Goal: Information Seeking & Learning: Learn about a topic

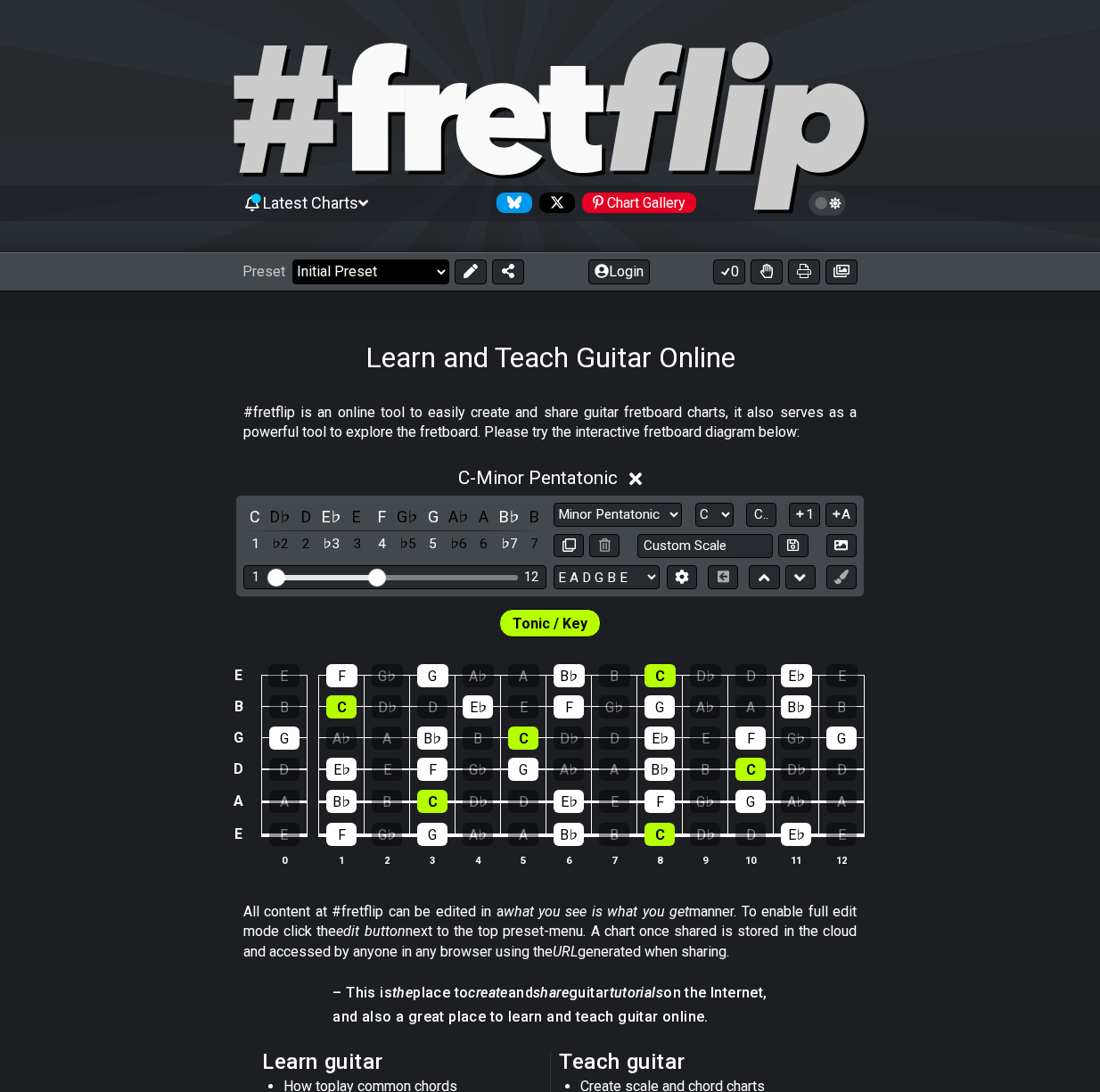
click at [401, 262] on select "Welcome to #fretflip! Initial Preset Custom Preset Minor Pentatonic Major Penta…" at bounding box center [371, 271] width 157 height 24
click at [293, 260] on select "Welcome to #fretflip! Initial Preset Custom Preset Minor Pentatonic Major Penta…" at bounding box center [371, 271] width 157 height 24
click at [375, 272] on select "Welcome to #fretflip! Initial Preset Custom Preset Minor Pentatonic Major Penta…" at bounding box center [371, 271] width 157 height 24
drag, startPoint x: 229, startPoint y: 416, endPoint x: 241, endPoint y: 436, distance: 23.3
click at [230, 418] on section "#fretflip is an online tool to easily create and share guitar fretboard charts,…" at bounding box center [550, 426] width 1100 height 62
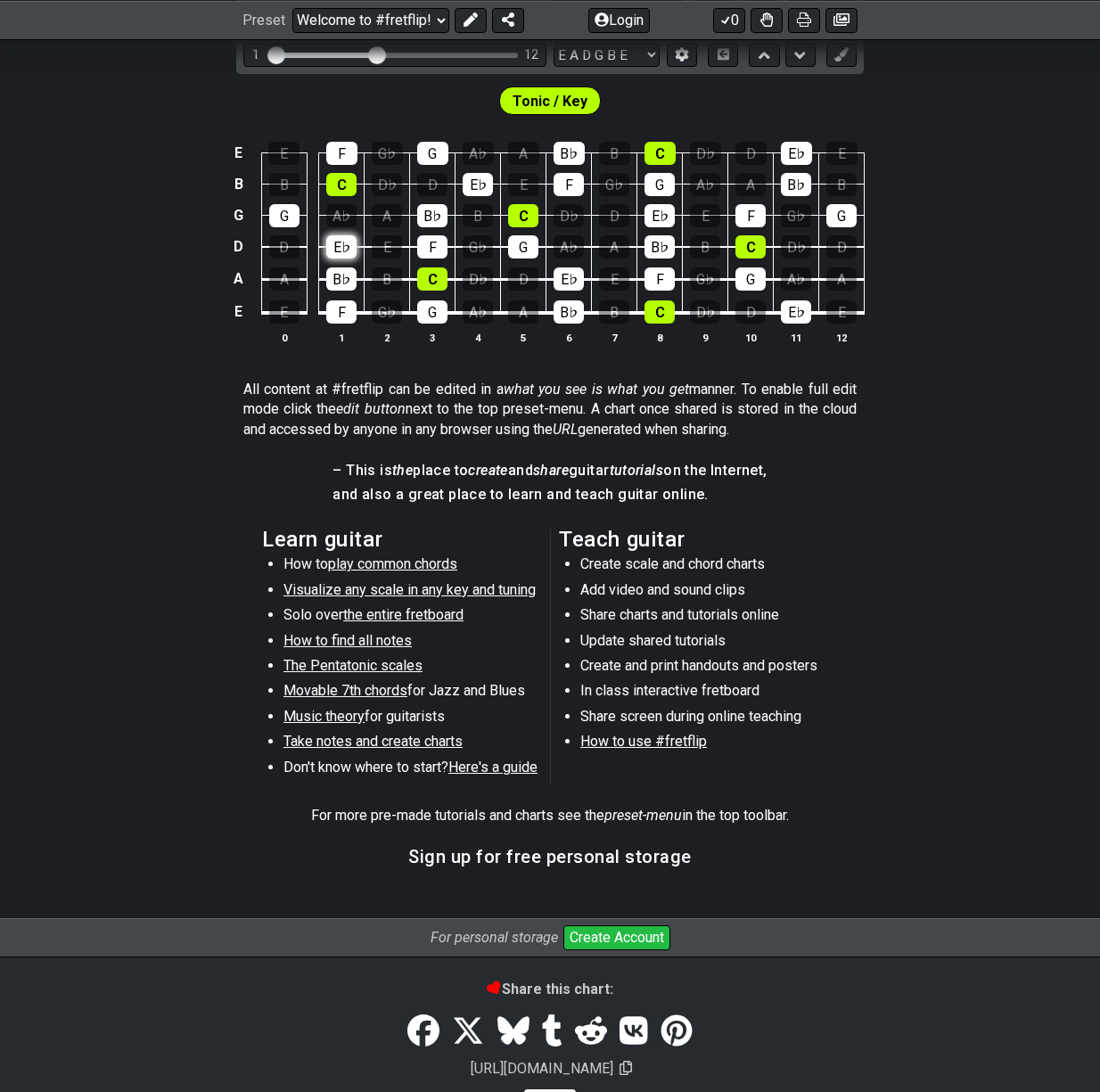
scroll to position [67, 0]
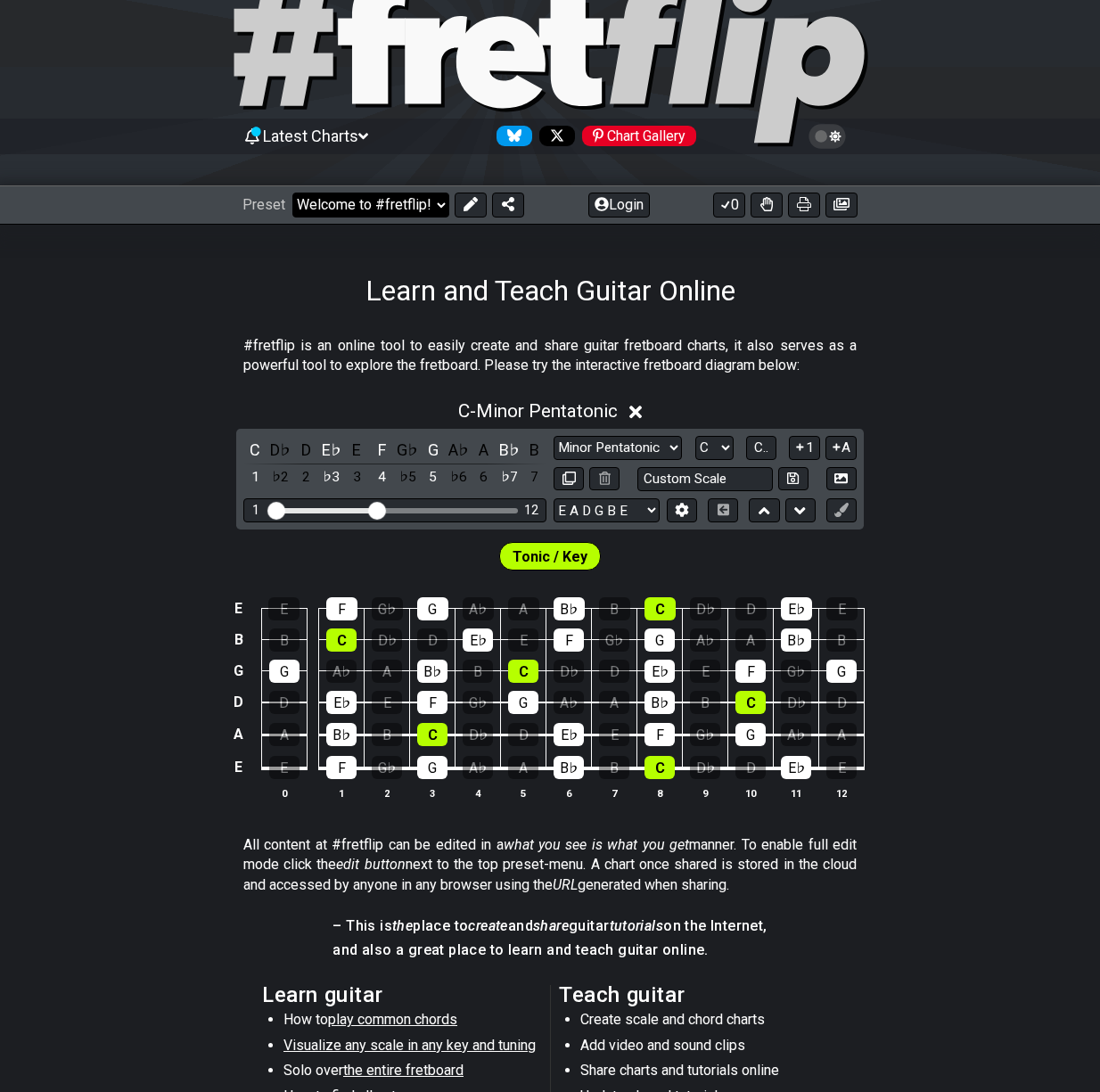
click at [366, 201] on select "Welcome to #fretflip! Initial Preset Custom Preset Minor Pentatonic Major Penta…" at bounding box center [371, 205] width 157 height 24
click at [293, 193] on select "Welcome to #fretflip! Initial Preset Custom Preset Minor Pentatonic Major Penta…" at bounding box center [371, 205] width 157 height 24
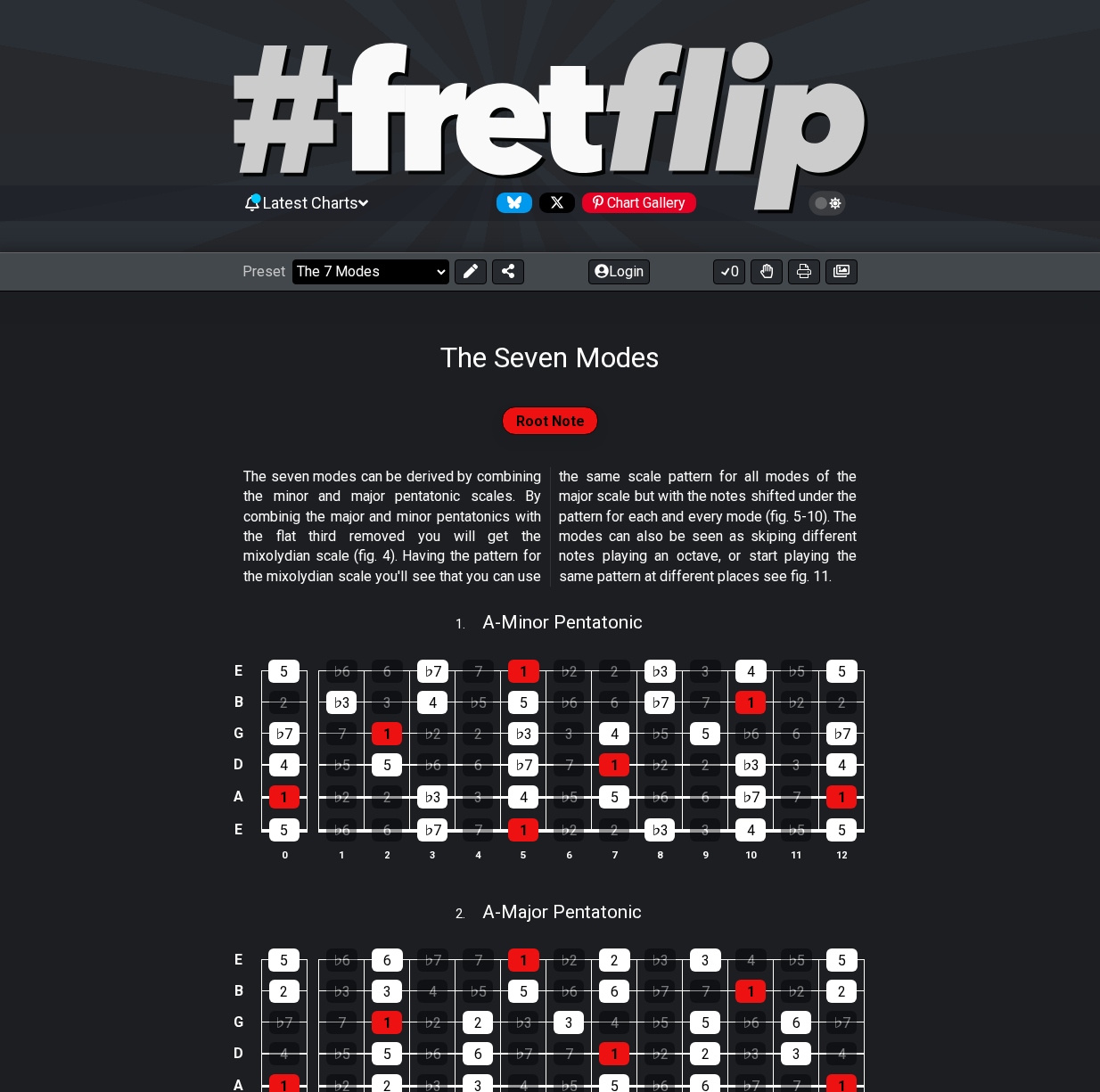
click at [427, 269] on select "Welcome to #fretflip! Initial Preset Custom Preset Minor Pentatonic Major Penta…" at bounding box center [371, 271] width 157 height 24
click at [293, 260] on select "Welcome to #fretflip! Initial Preset Custom Preset Minor Pentatonic Major Penta…" at bounding box center [371, 271] width 157 height 24
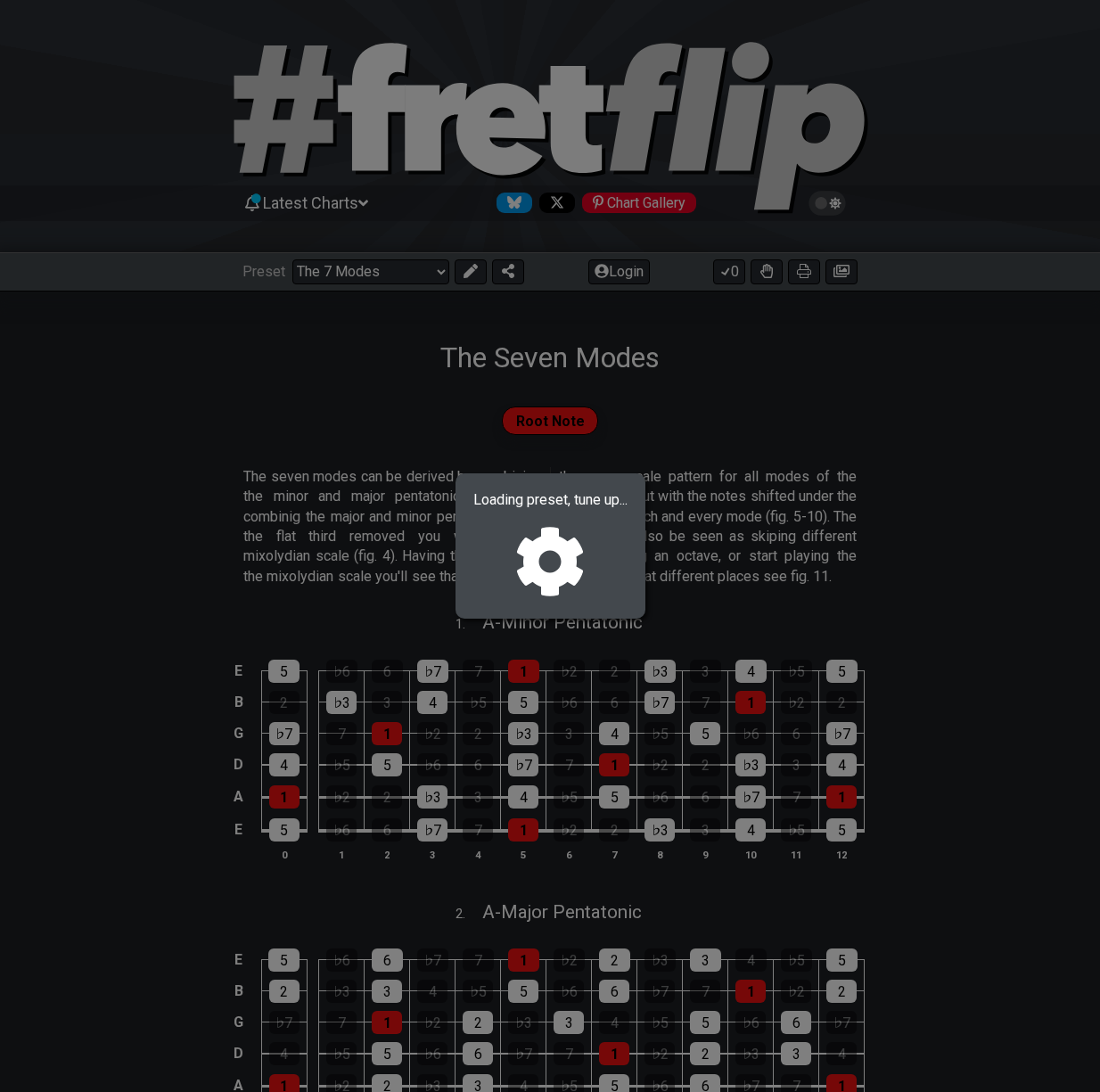
select select "/guitar-scales"
select select "C"
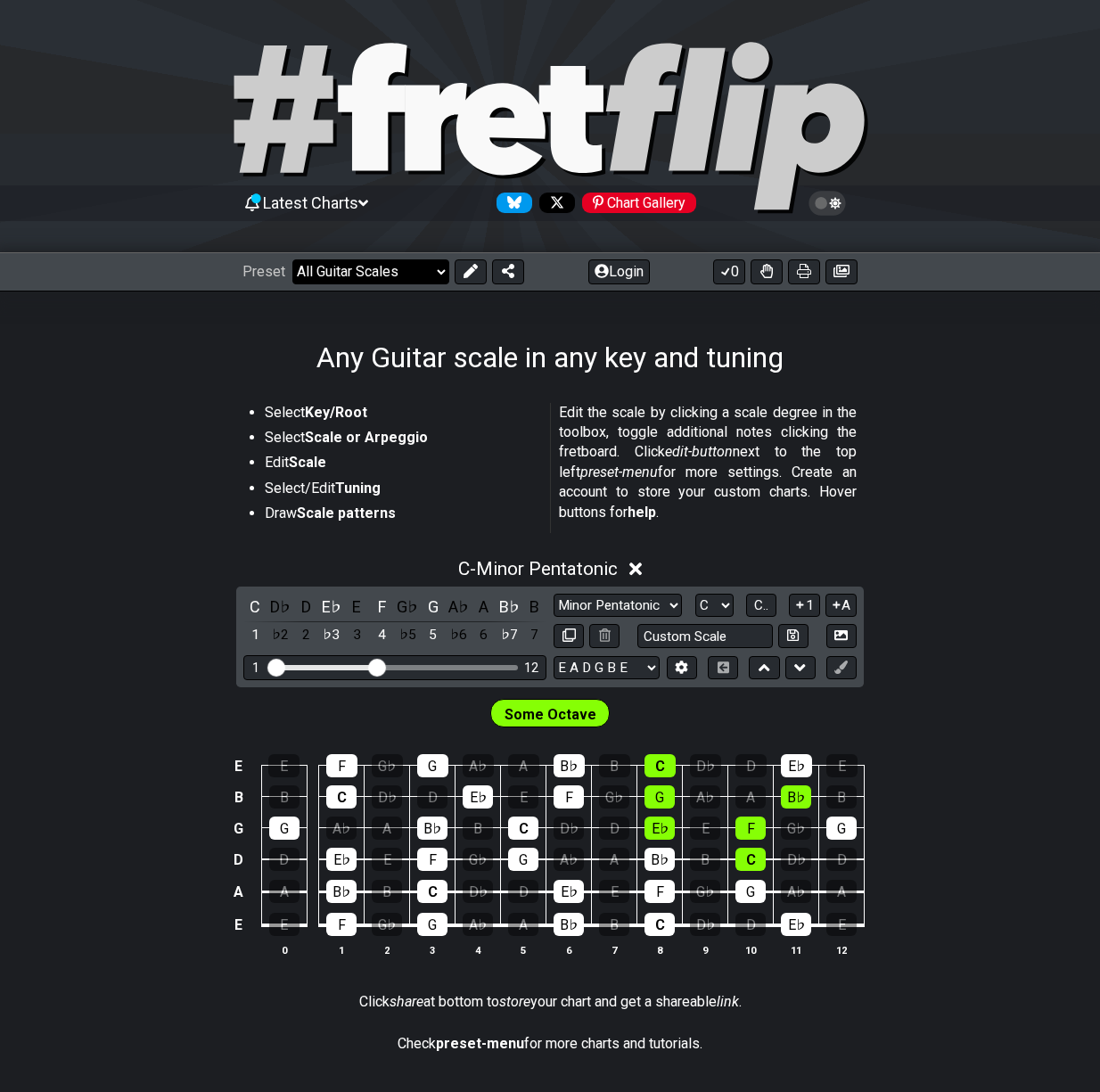
click at [400, 263] on select "Welcome to #fretflip! Initial Preset Custom Preset Minor Pentatonic Major Penta…" at bounding box center [371, 271] width 157 height 24
click at [293, 260] on select "Welcome to #fretflip! Initial Preset Custom Preset Minor Pentatonic Major Penta…" at bounding box center [371, 271] width 157 height 24
select select "/3nps-caged-shapes"
select select "A"
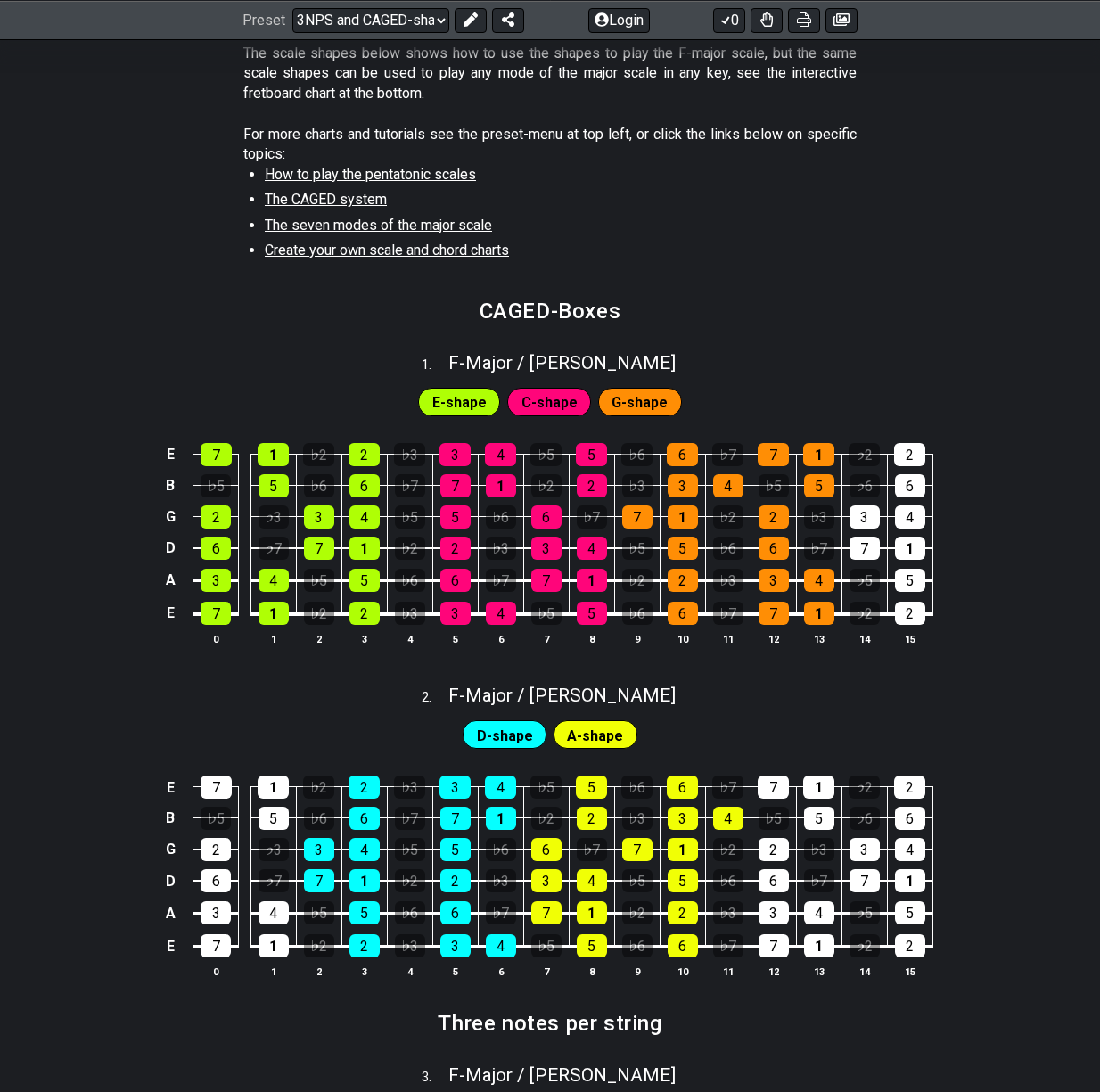
scroll to position [535, 0]
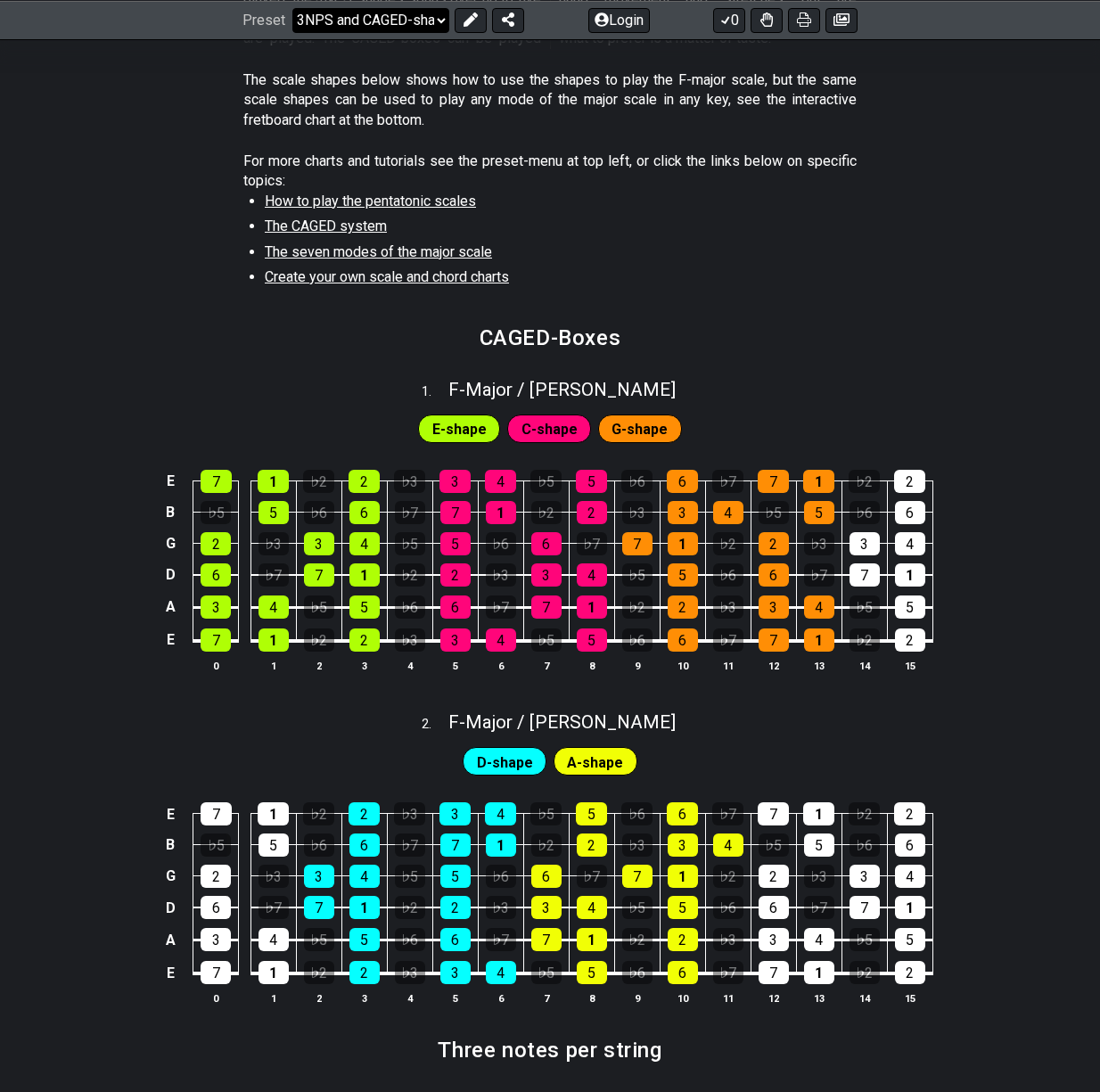
click at [393, 13] on select "Welcome to #fretflip! Initial Preset Custom Preset Minor Pentatonic Major Penta…" at bounding box center [371, 19] width 157 height 24
click at [293, 32] on select "Welcome to #fretflip! Initial Preset Custom Preset Minor Pentatonic Major Penta…" at bounding box center [371, 19] width 157 height 24
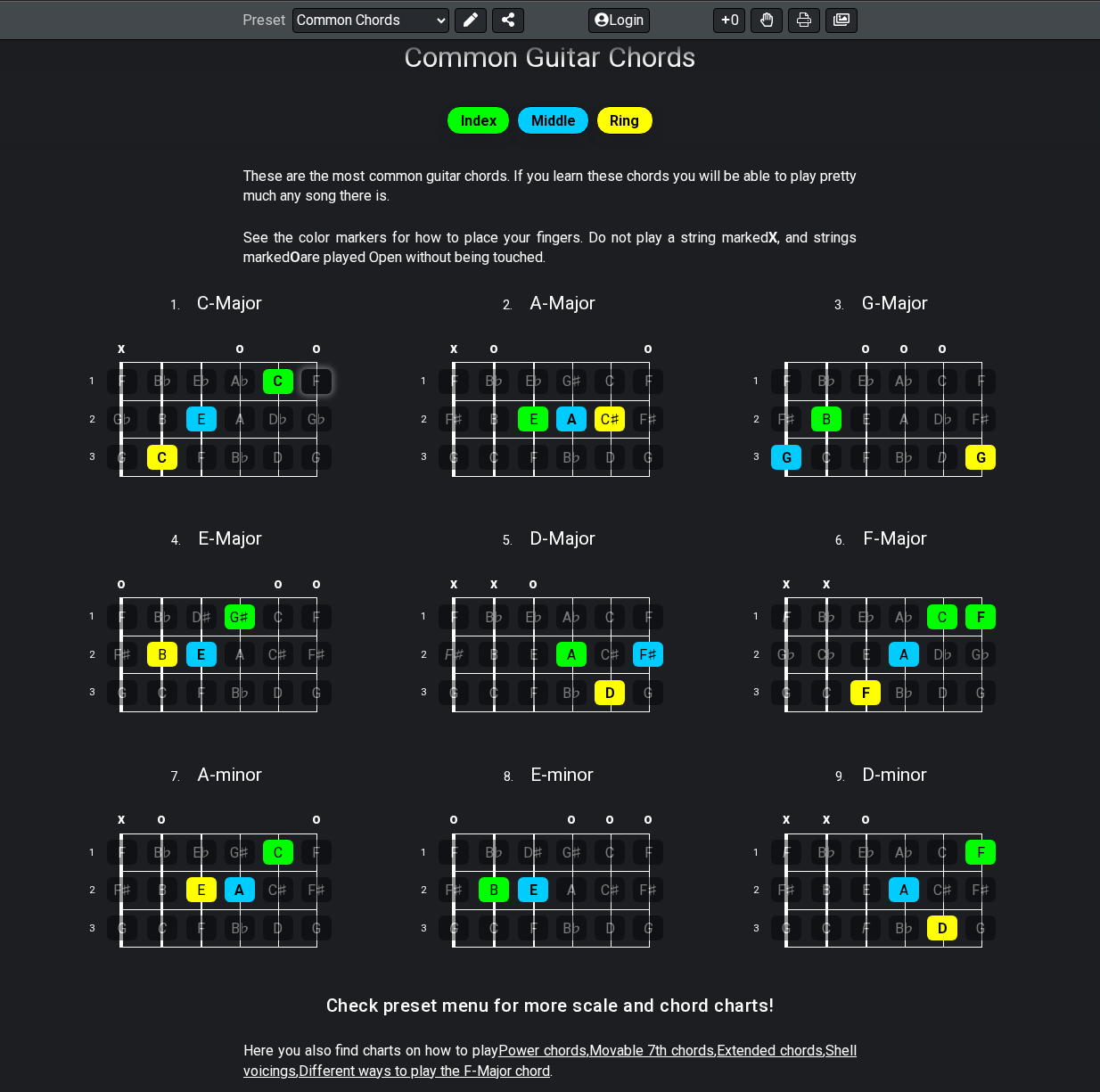
scroll to position [356, 0]
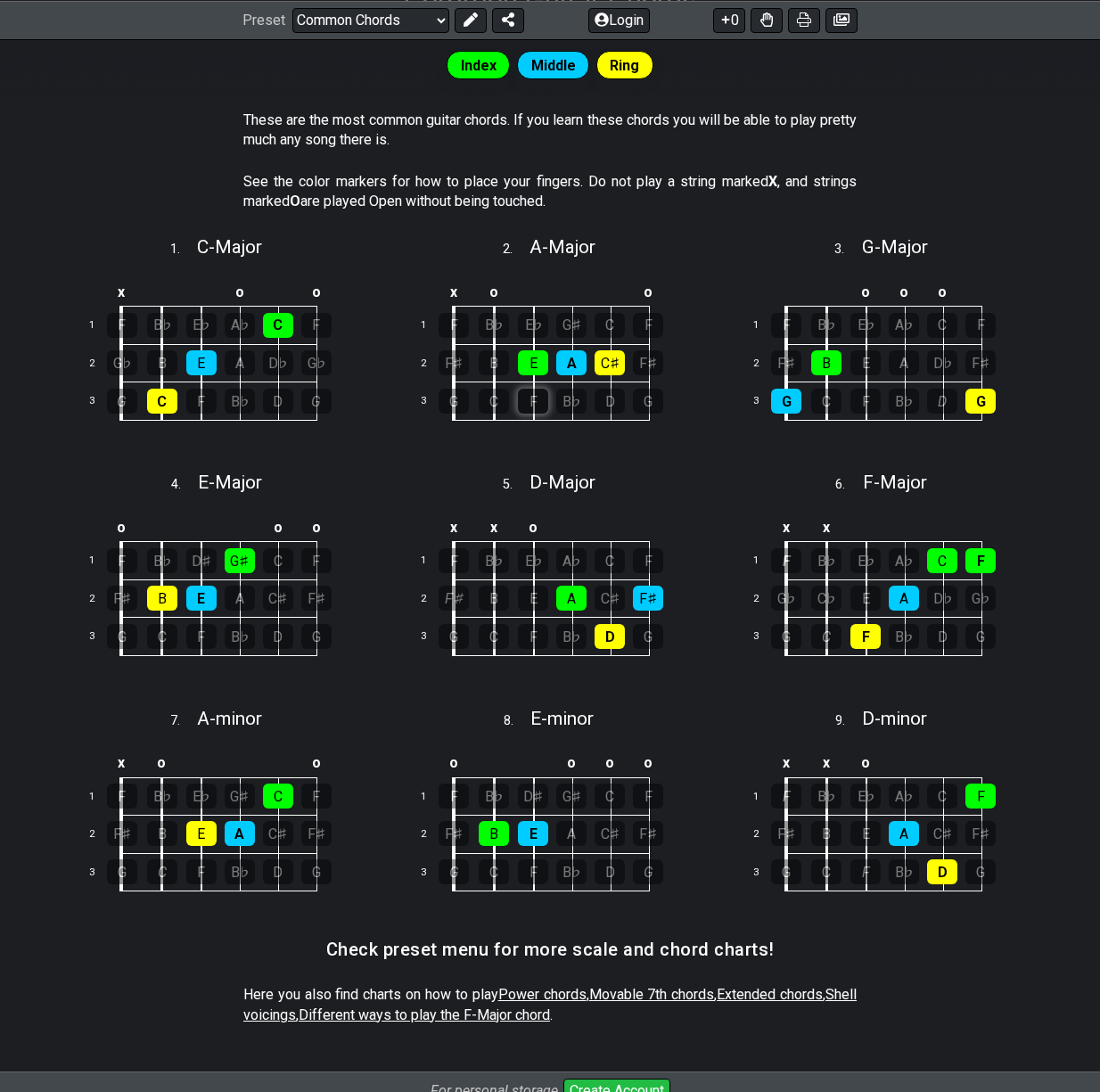
drag, startPoint x: 517, startPoint y: 418, endPoint x: 519, endPoint y: 403, distance: 15.1
click at [519, 403] on tr "3 G C F B♭ D G" at bounding box center [550, 402] width 277 height 38
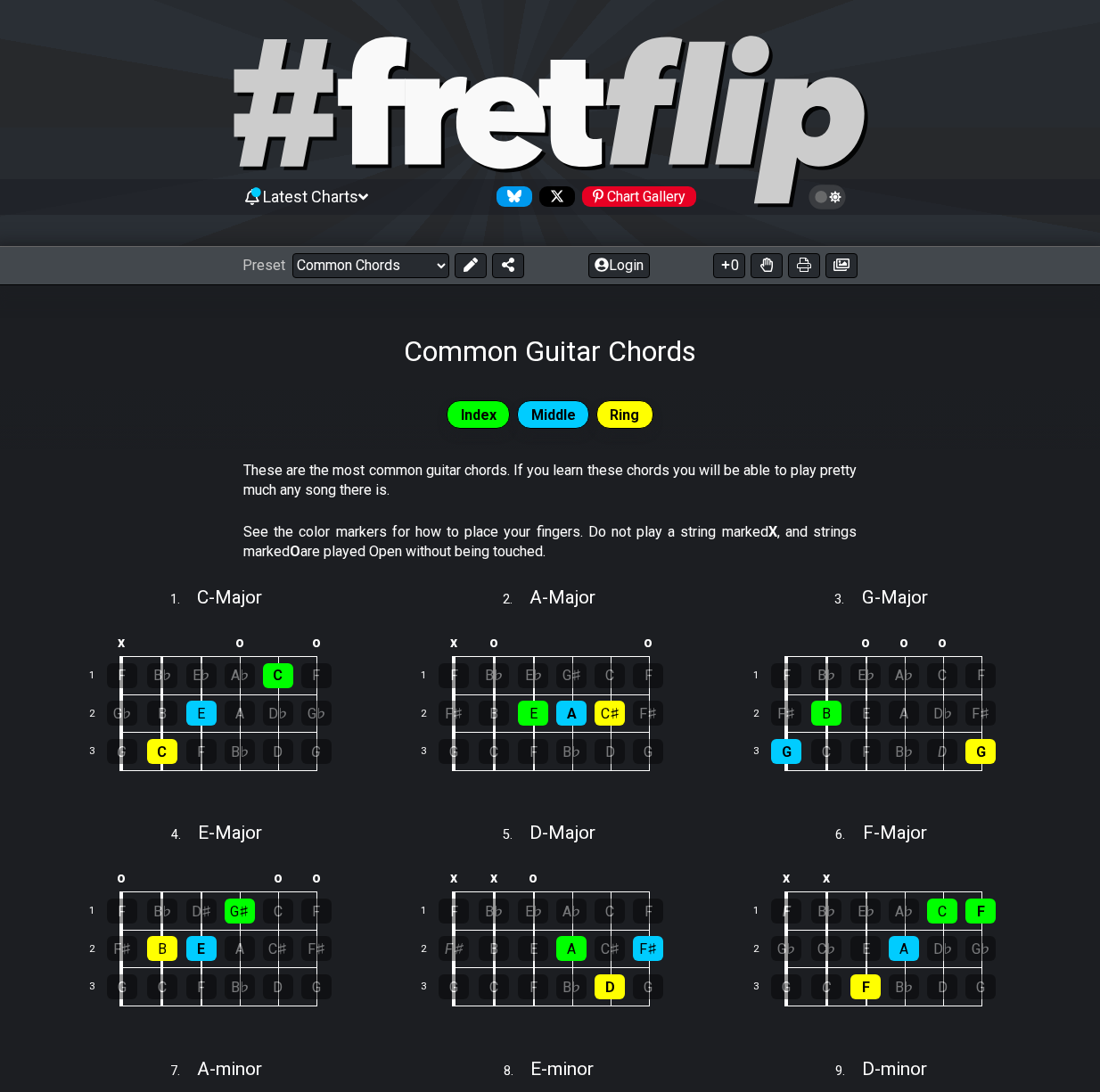
scroll to position [0, 0]
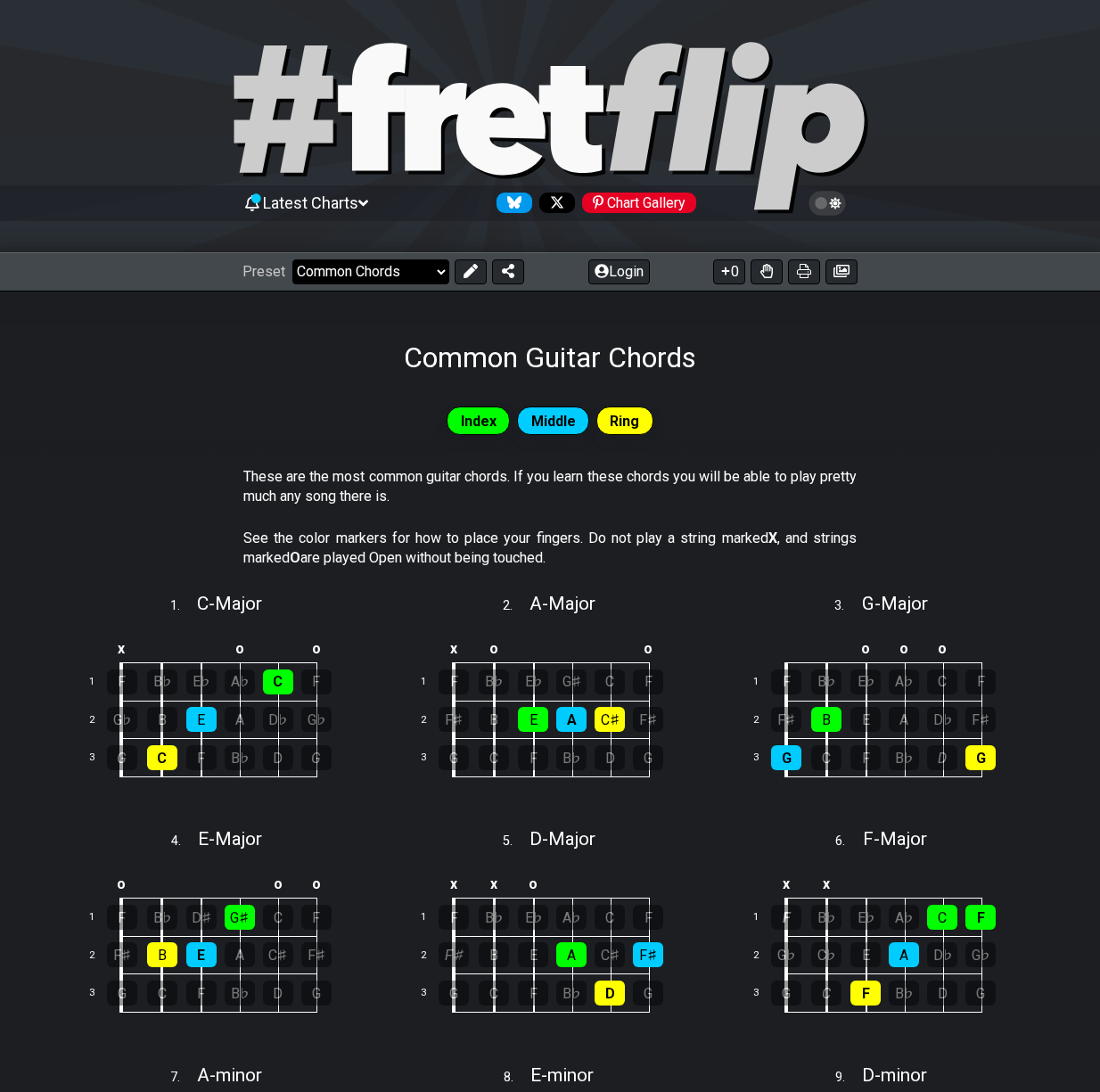
click at [432, 275] on select "Welcome to #fretflip! Initial Preset Custom Preset Minor Pentatonic Major Penta…" at bounding box center [371, 271] width 157 height 24
click at [293, 260] on select "Welcome to #fretflip! Initial Preset Custom Preset Minor Pentatonic Major Penta…" at bounding box center [371, 271] width 157 height 24
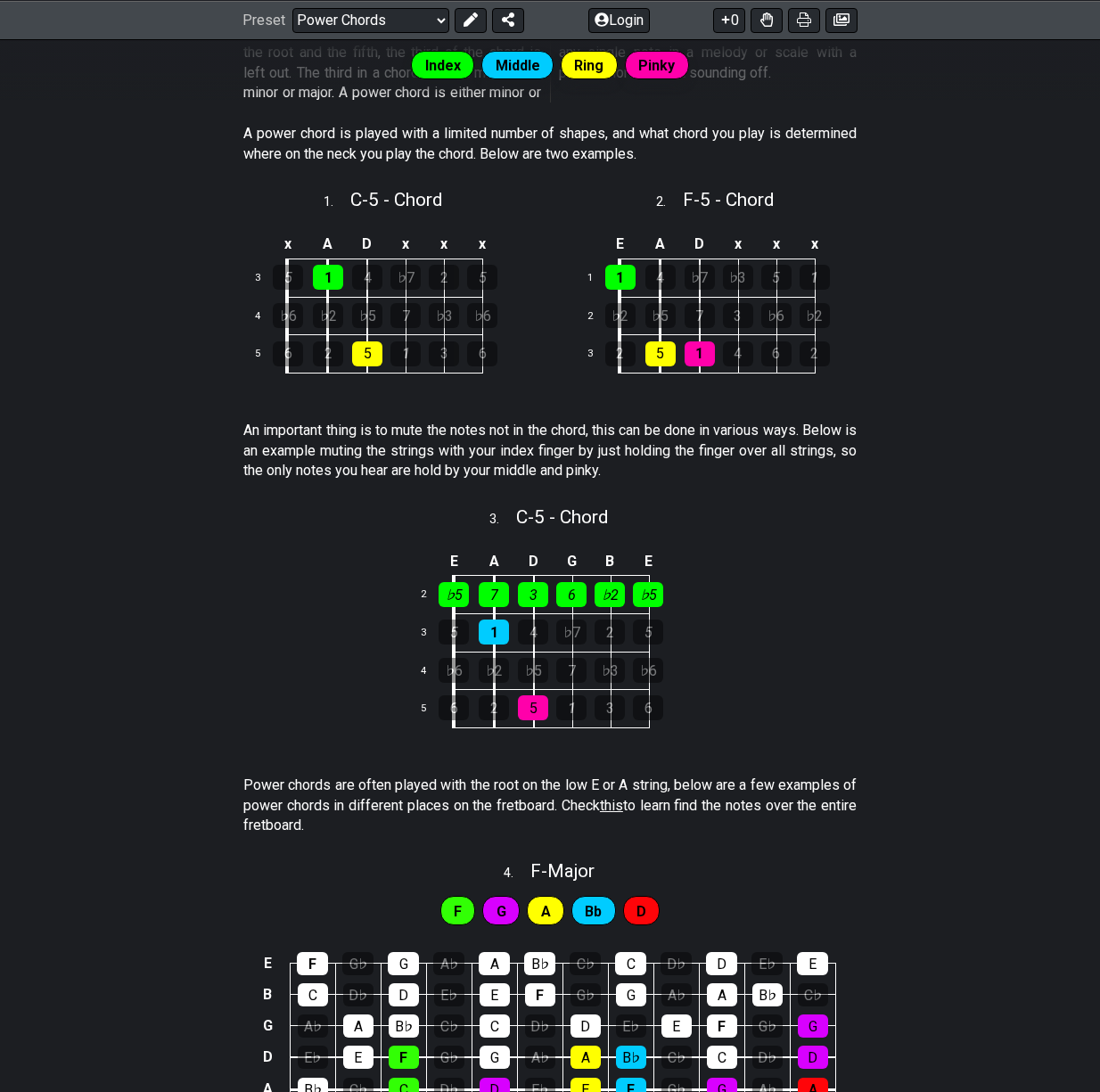
scroll to position [441, 0]
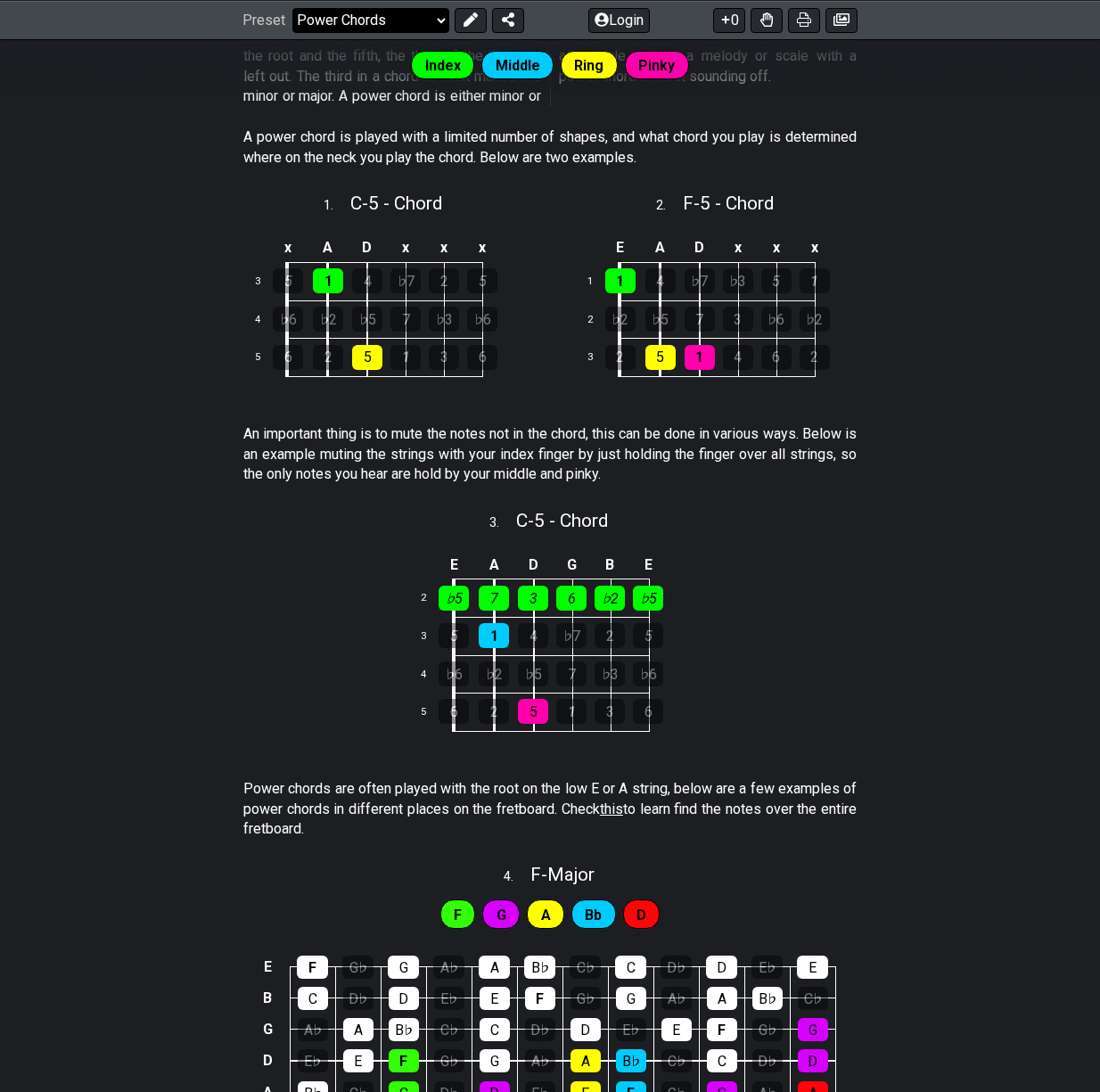
click at [364, 15] on select "Welcome to #fretflip! Initial Preset Custom Preset Minor Pentatonic Major Penta…" at bounding box center [371, 19] width 157 height 24
click at [293, 32] on select "Welcome to #fretflip! Initial Preset Custom Preset Minor Pentatonic Major Penta…" at bounding box center [371, 19] width 157 height 24
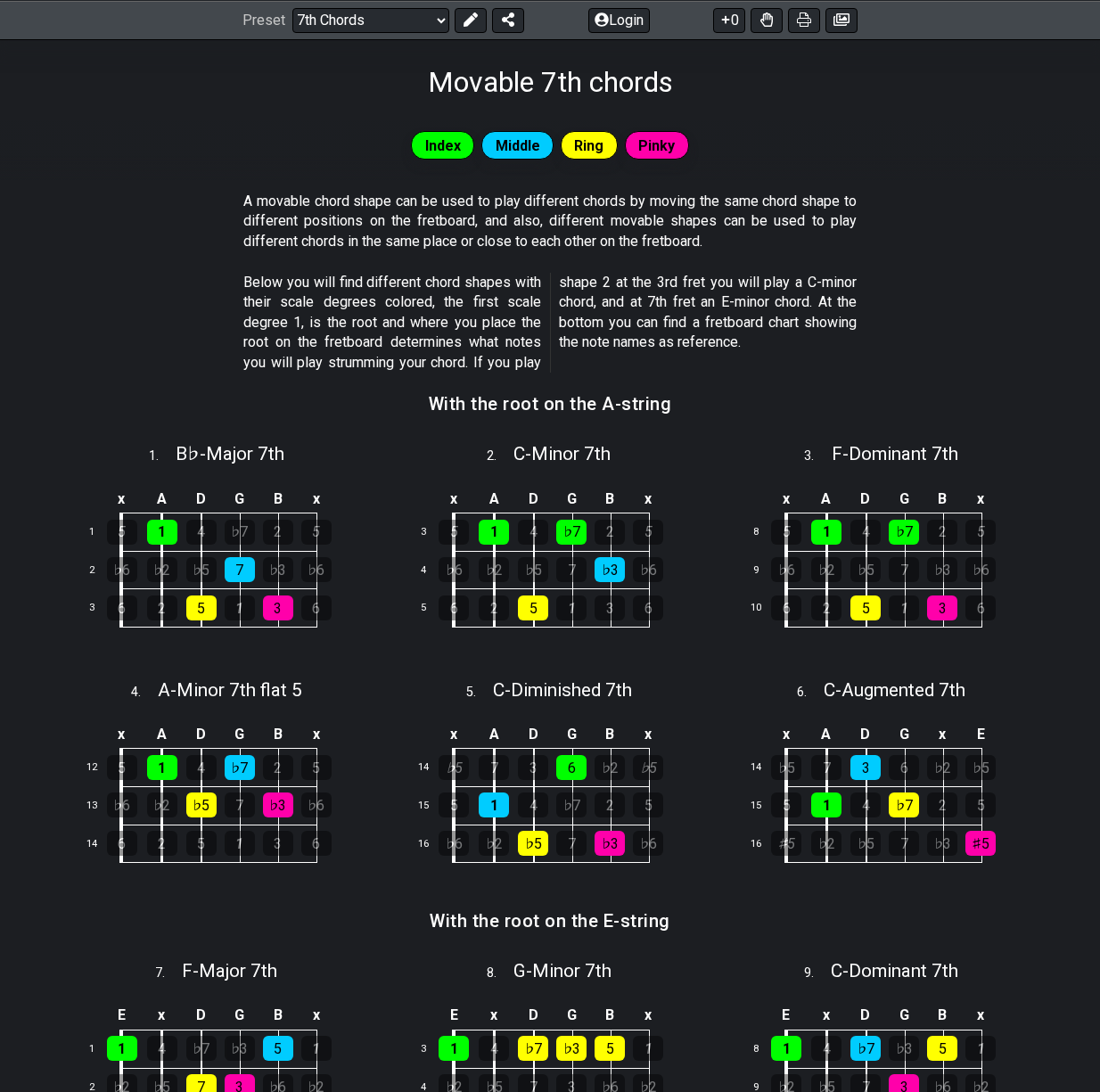
scroll to position [267, 0]
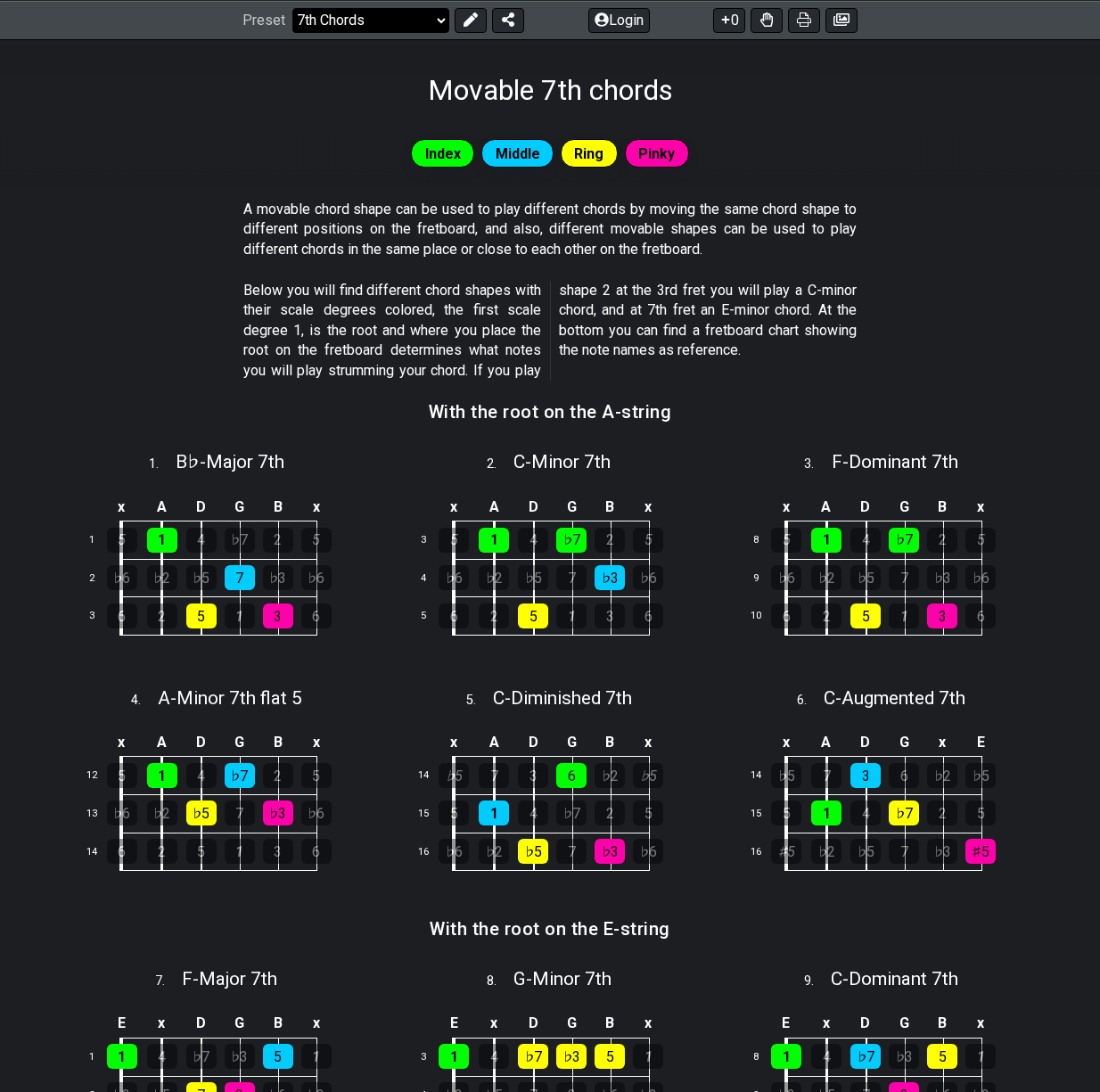
click at [433, 24] on select "Welcome to #fretflip! Initial Preset Custom Preset Minor Pentatonic Major Penta…" at bounding box center [371, 19] width 157 height 24
drag, startPoint x: 98, startPoint y: 219, endPoint x: 165, endPoint y: 230, distance: 67.9
click at [99, 223] on section "A movable chord shape can be used to play different chords by moving the same c…" at bounding box center [550, 233] width 1100 height 81
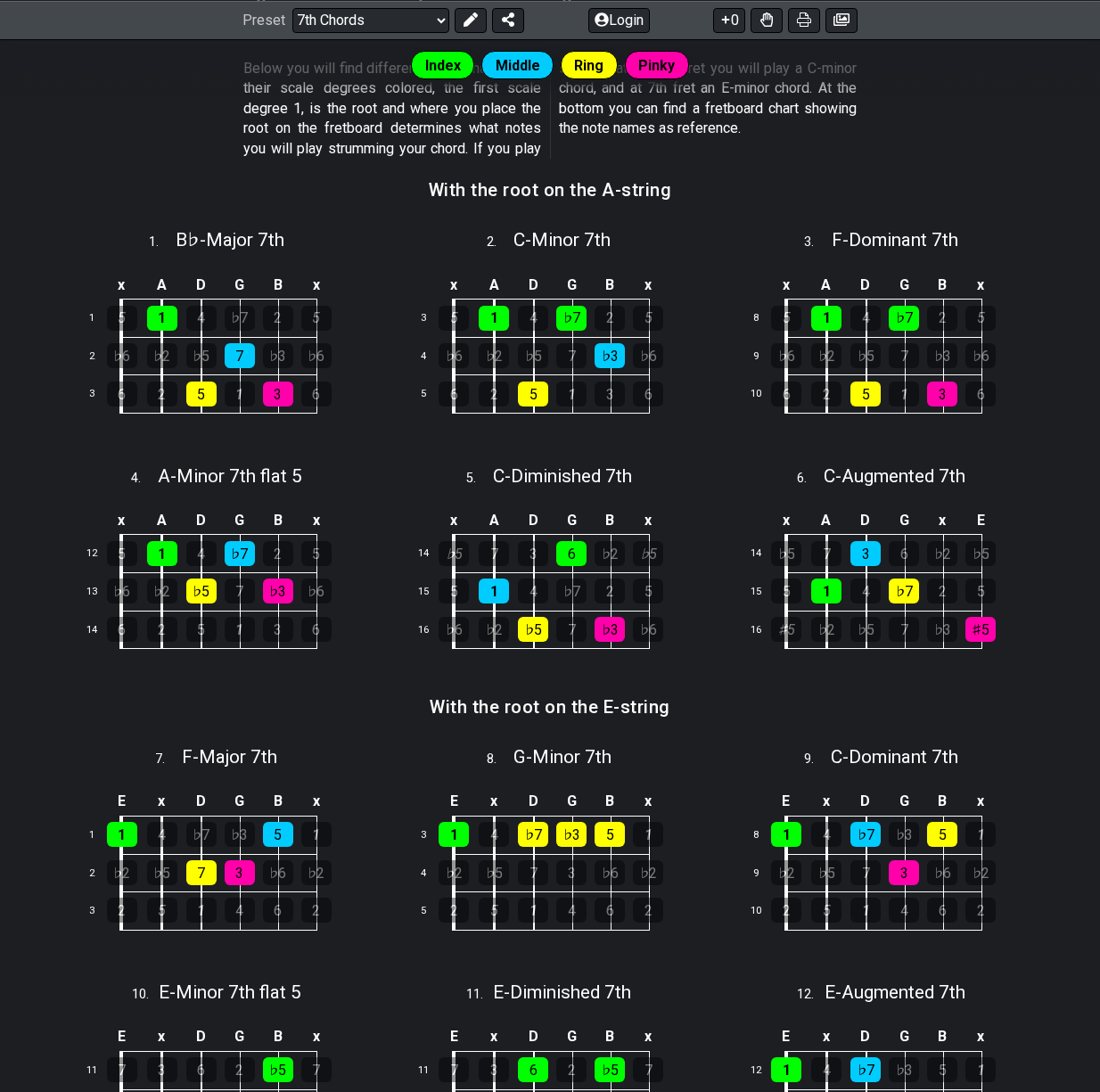
scroll to position [535, 0]
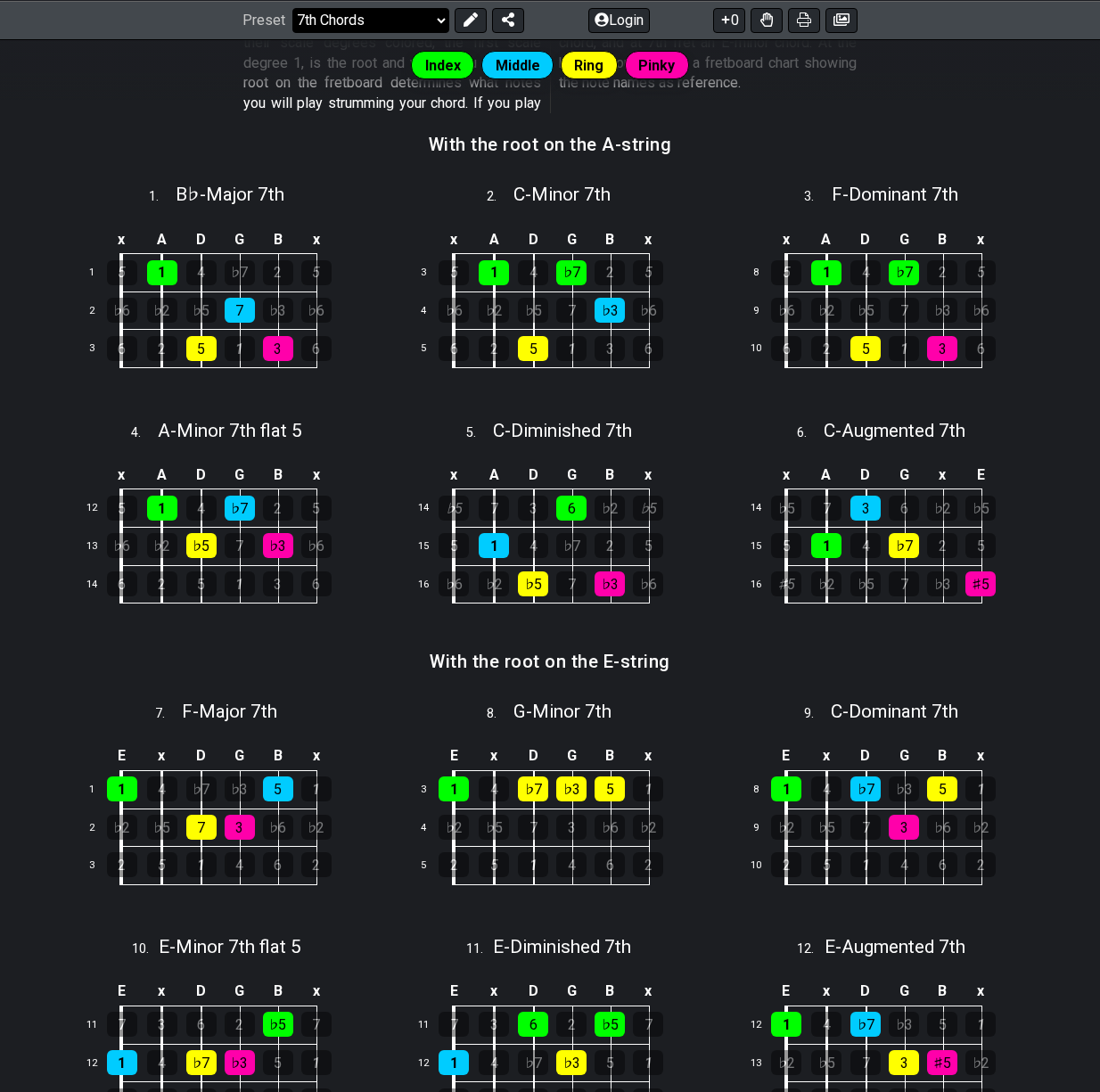
click at [411, 10] on select "Welcome to #fretflip! Initial Preset Custom Preset Minor Pentatonic Major Penta…" at bounding box center [371, 19] width 157 height 24
click at [293, 32] on select "Welcome to #fretflip! Initial Preset Custom Preset Minor Pentatonic Major Penta…" at bounding box center [371, 19] width 157 height 24
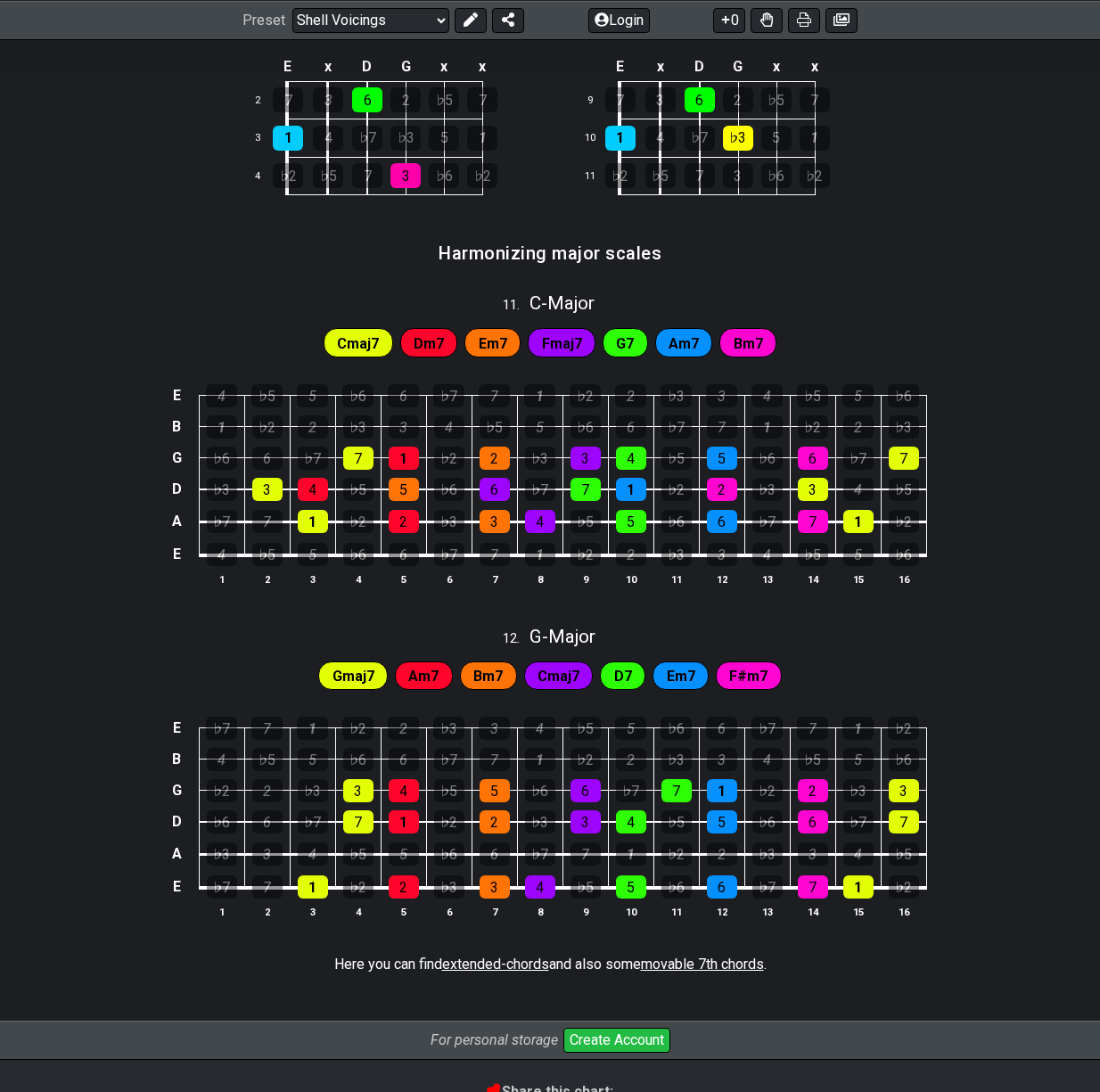
scroll to position [1503, 0]
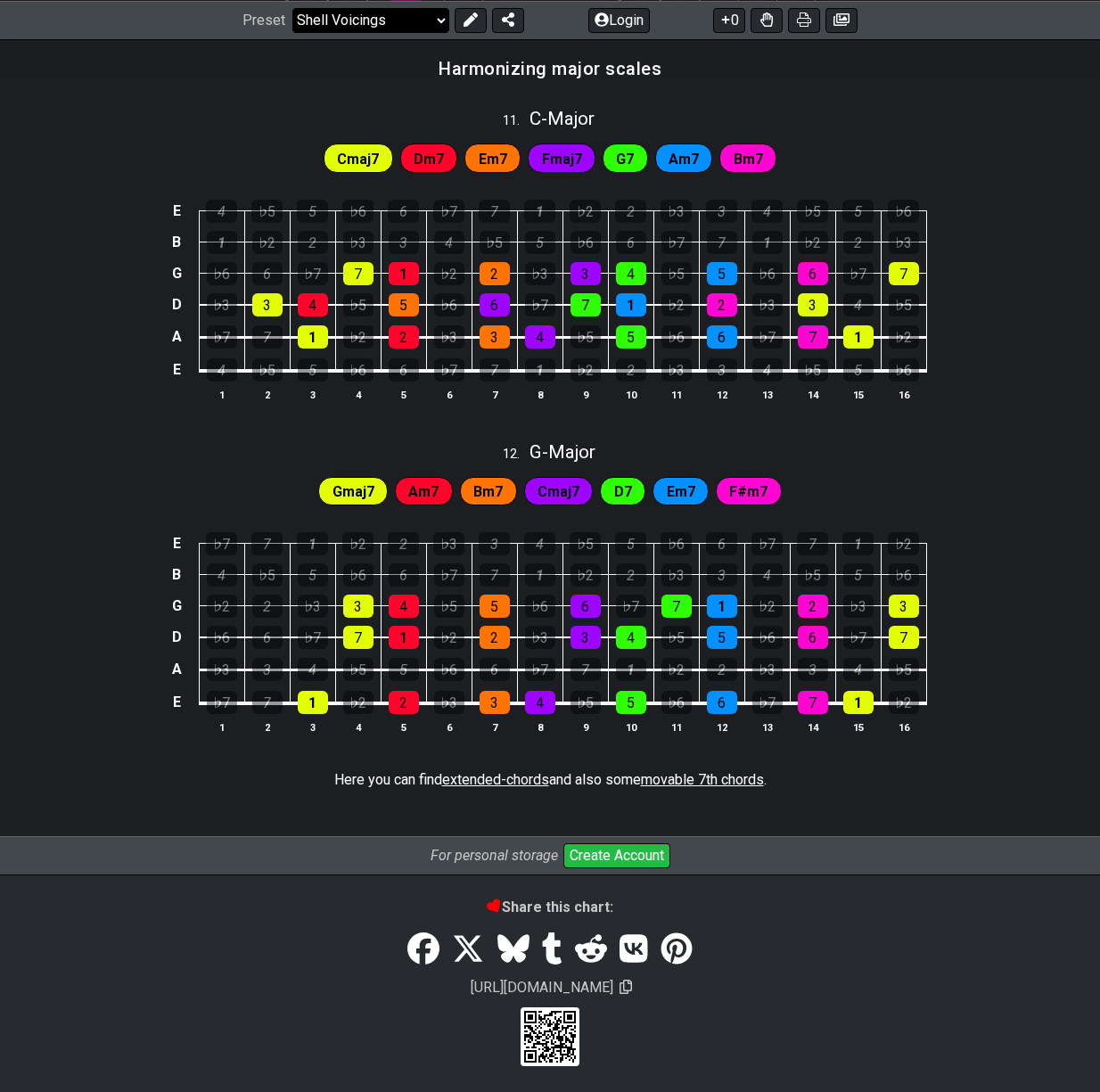
click at [335, 18] on select "Welcome to #fretflip! Initial Preset Custom Preset Minor Pentatonic Major Penta…" at bounding box center [371, 19] width 157 height 24
click at [293, 32] on select "Welcome to #fretflip! Initial Preset Custom Preset Minor Pentatonic Major Penta…" at bounding box center [371, 19] width 157 height 24
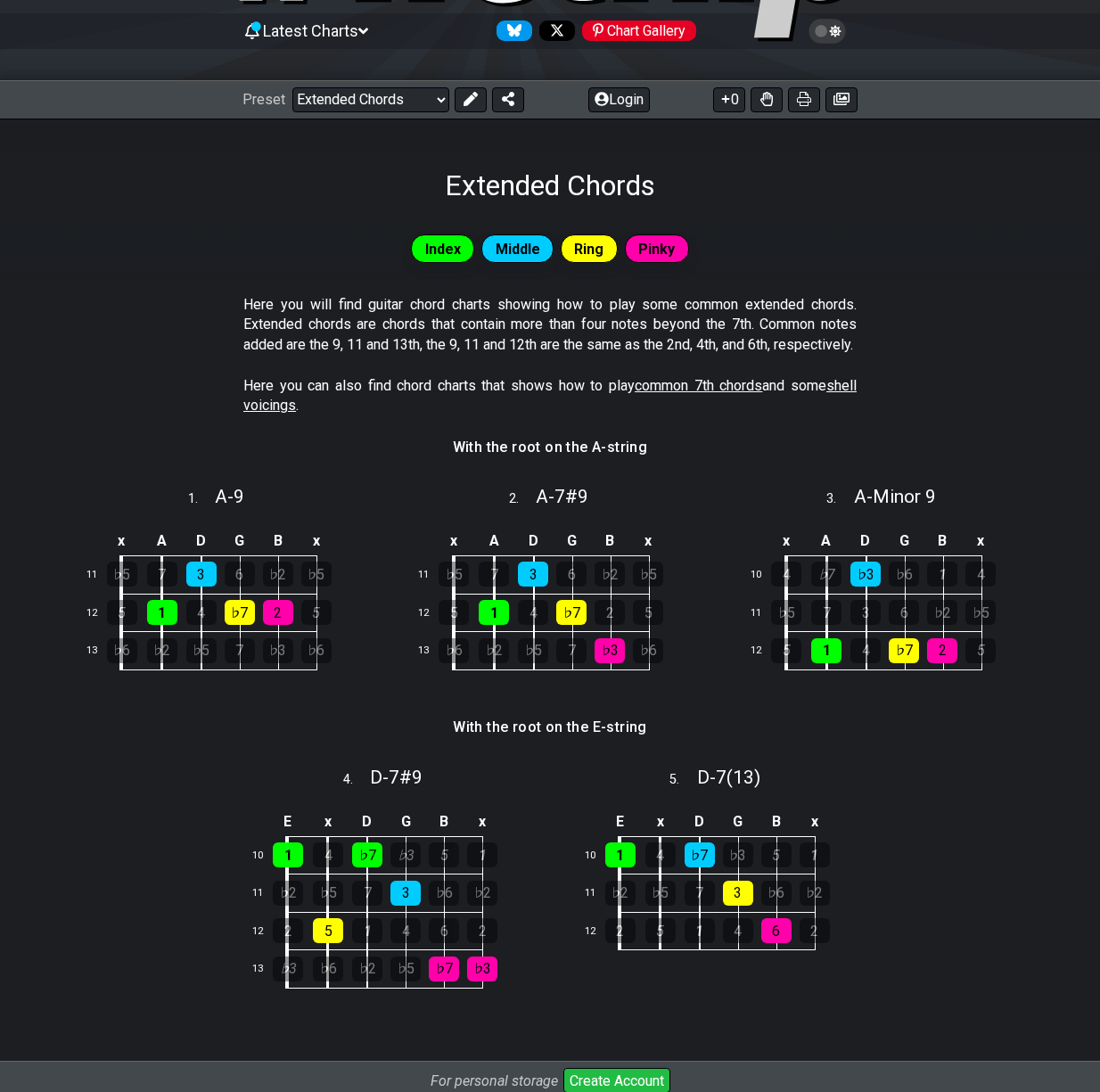
scroll to position [178, 0]
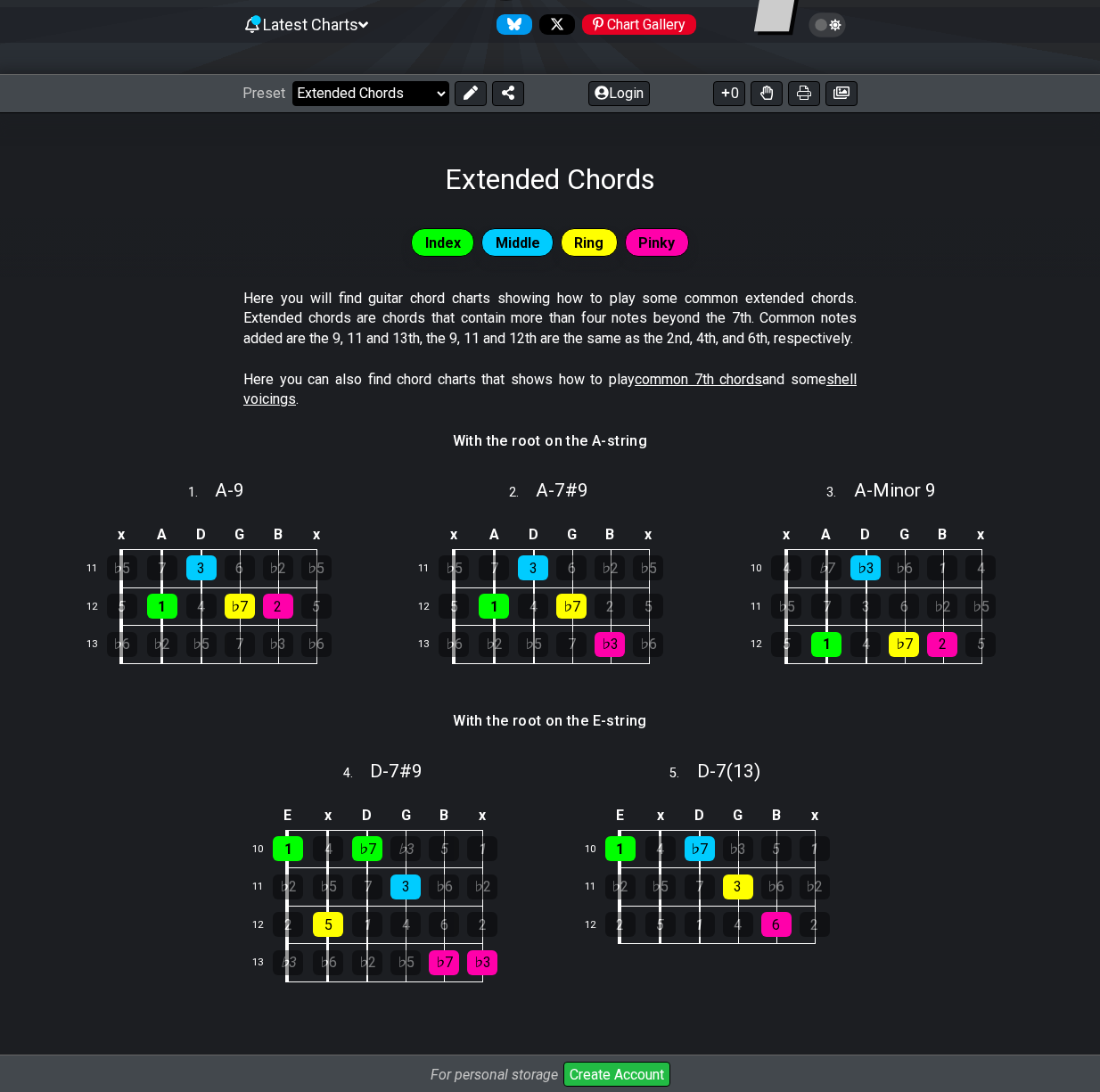
click at [407, 100] on select "Welcome to #fretflip! Initial Preset Custom Preset Minor Pentatonic Major Penta…" at bounding box center [371, 93] width 157 height 24
click at [293, 81] on select "Welcome to #fretflip! Initial Preset Custom Preset Minor Pentatonic Major Penta…" at bounding box center [371, 93] width 157 height 24
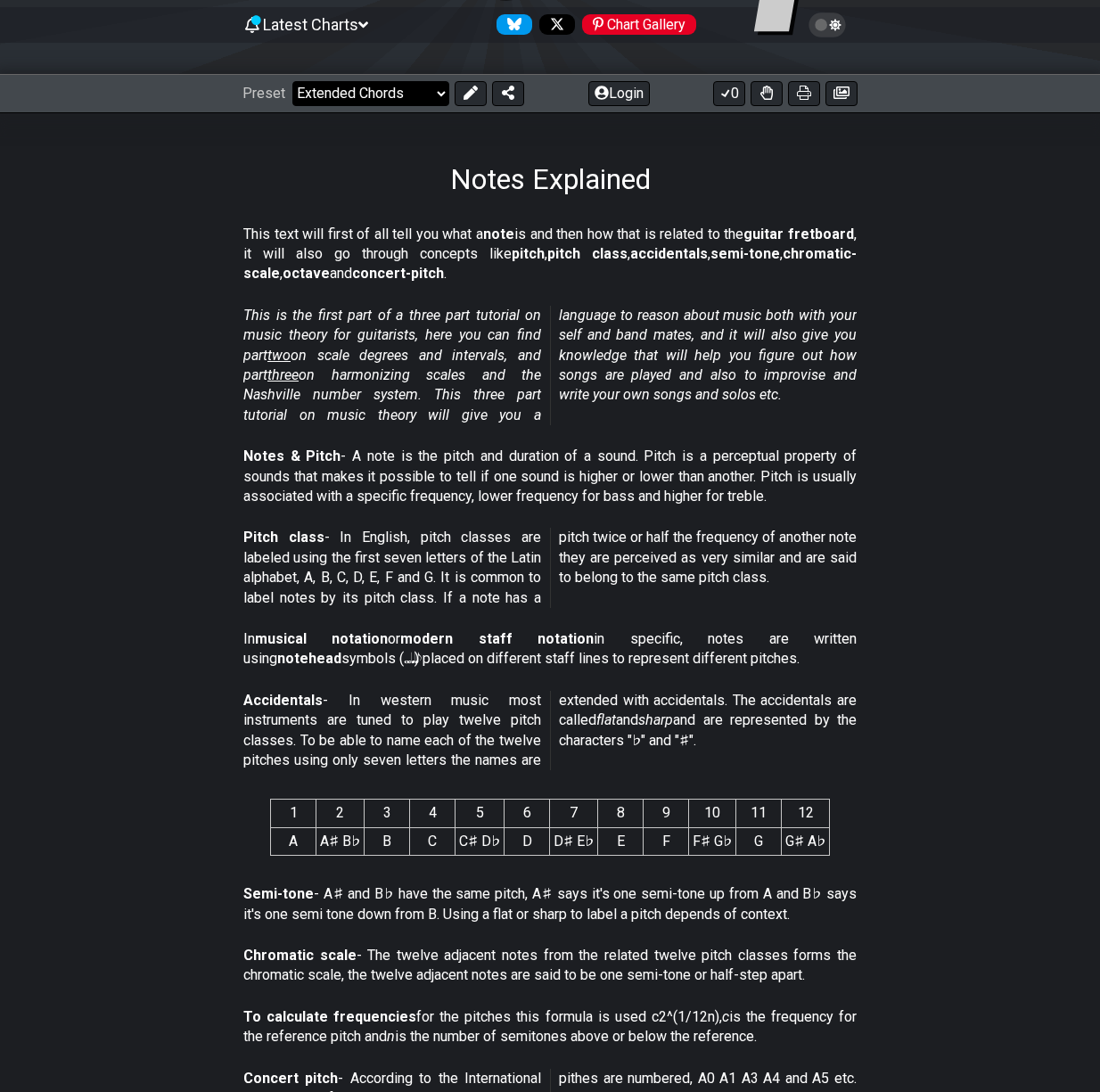
select select "/musical-notes-explained"
